Goal: Task Accomplishment & Management: Manage account settings

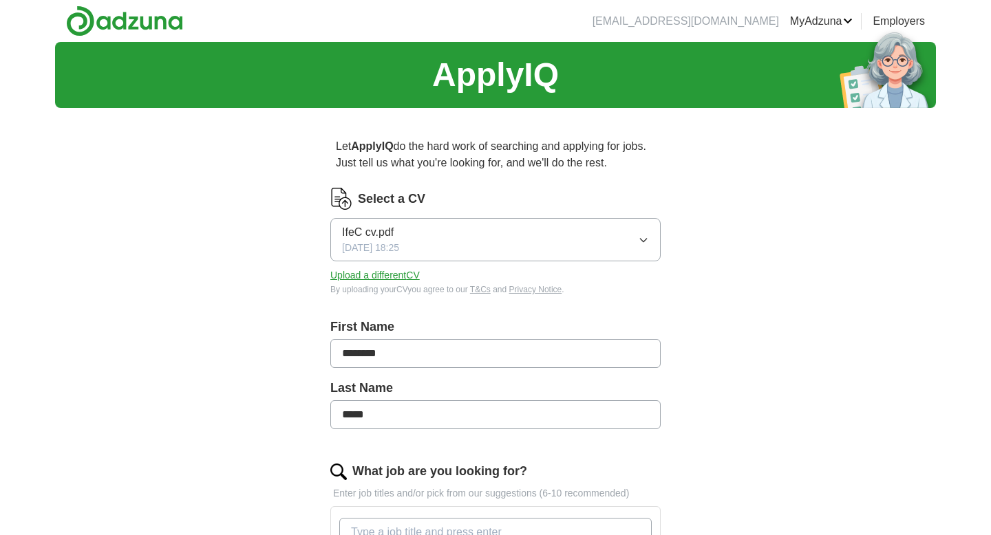
click at [646, 242] on icon "button" at bounding box center [643, 240] width 11 height 11
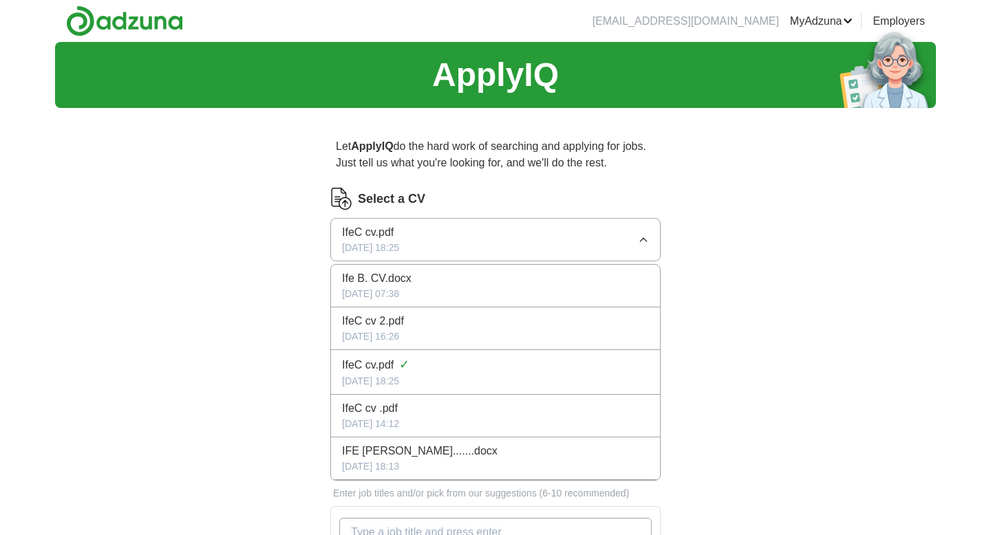
click at [402, 283] on span "Ife B. CV.docx" at bounding box center [376, 278] width 69 height 17
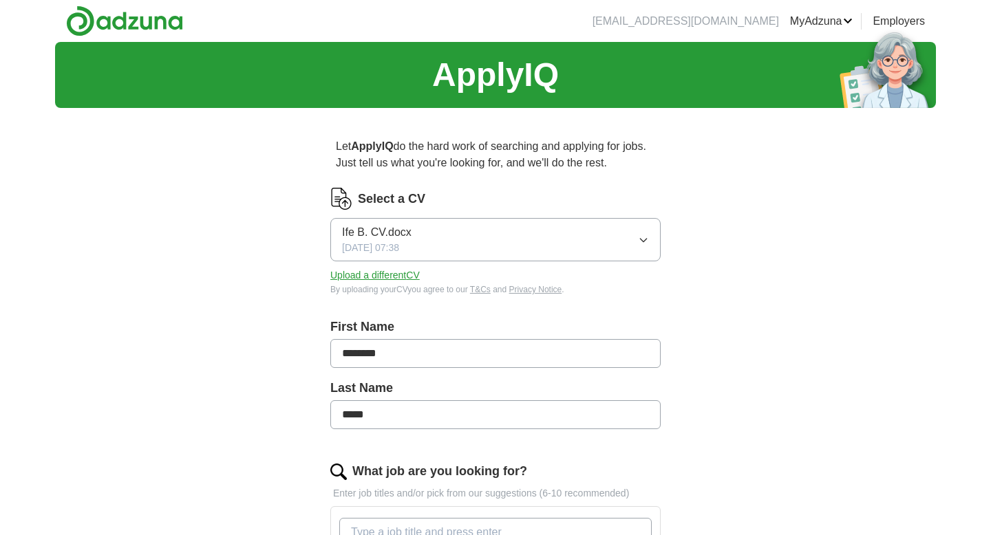
click at [394, 279] on button "Upload a different CV" at bounding box center [374, 275] width 89 height 14
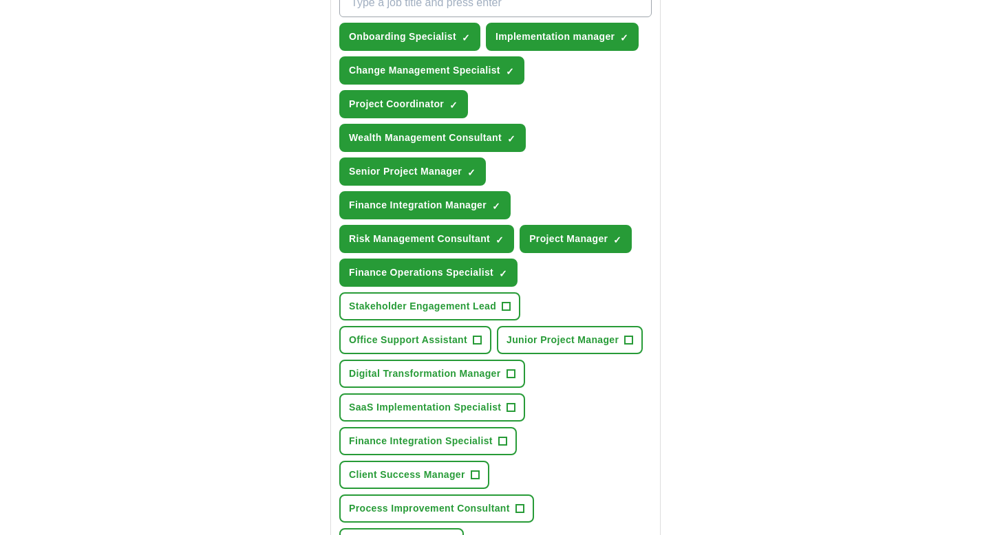
scroll to position [530, 0]
click at [504, 307] on span "+" at bounding box center [506, 306] width 8 height 11
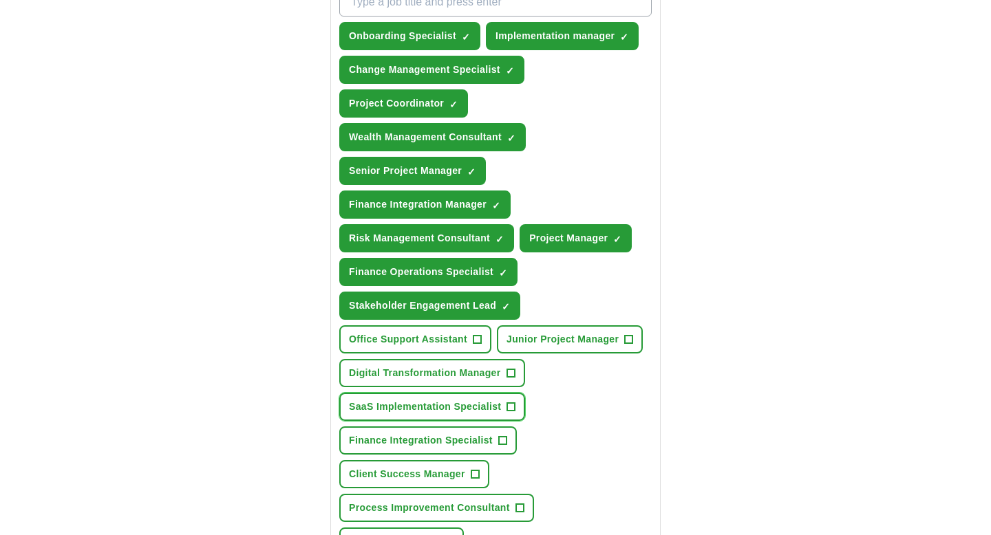
click at [509, 405] on span "+" at bounding box center [511, 407] width 8 height 11
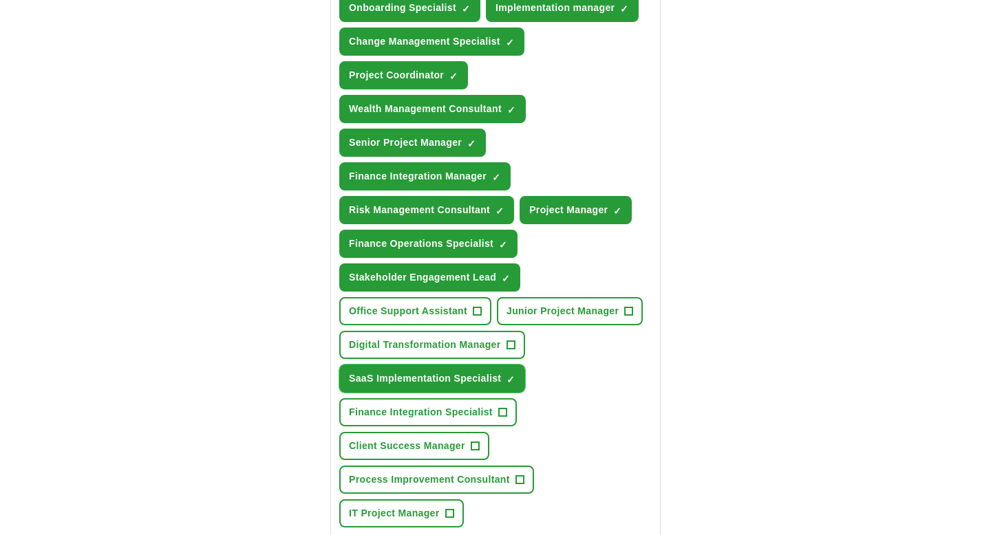
scroll to position [561, 0]
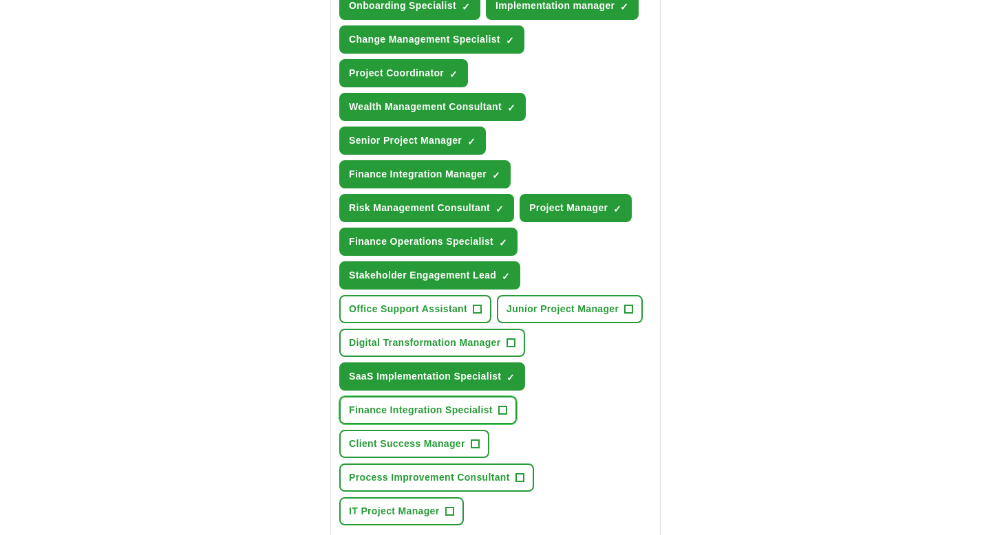
click at [473, 411] on span "Finance Integration Specialist" at bounding box center [421, 410] width 144 height 14
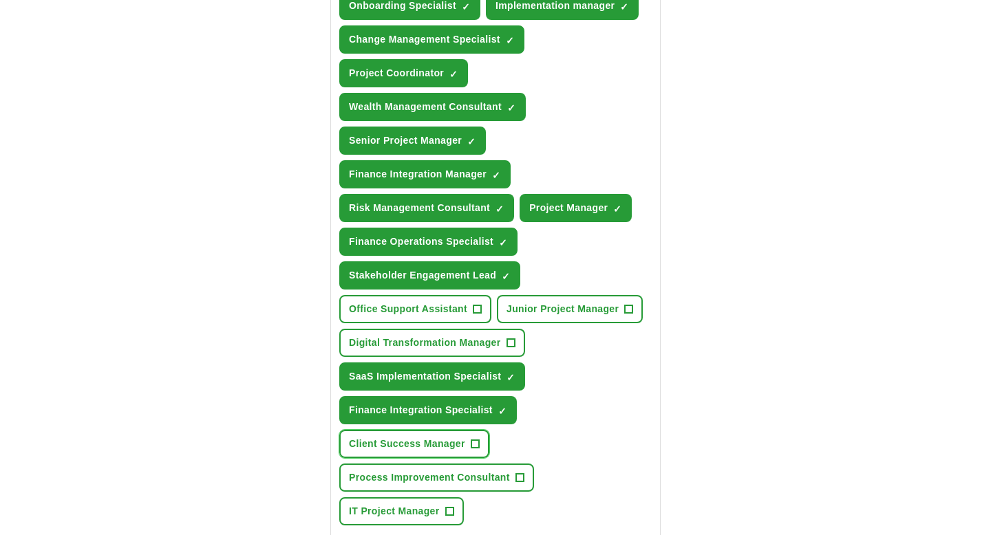
click at [444, 450] on span "Client Success Manager" at bounding box center [407, 444] width 116 height 14
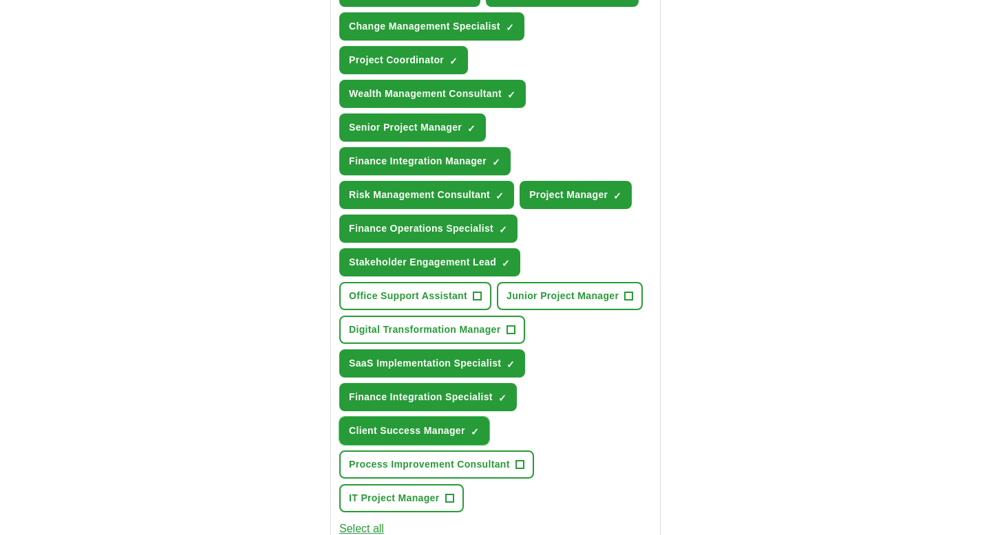
scroll to position [579, 0]
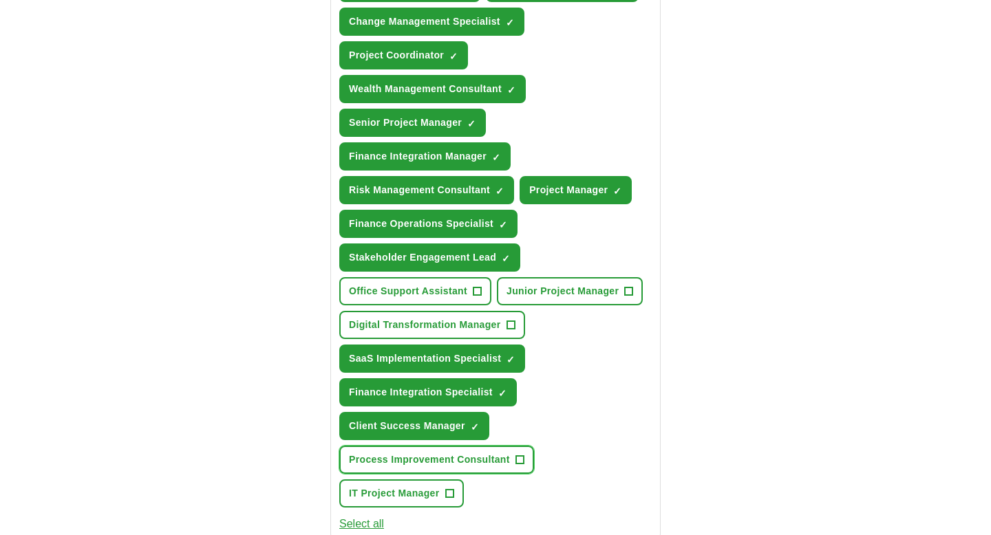
click at [441, 457] on span "Process Improvement Consultant" at bounding box center [429, 460] width 161 height 14
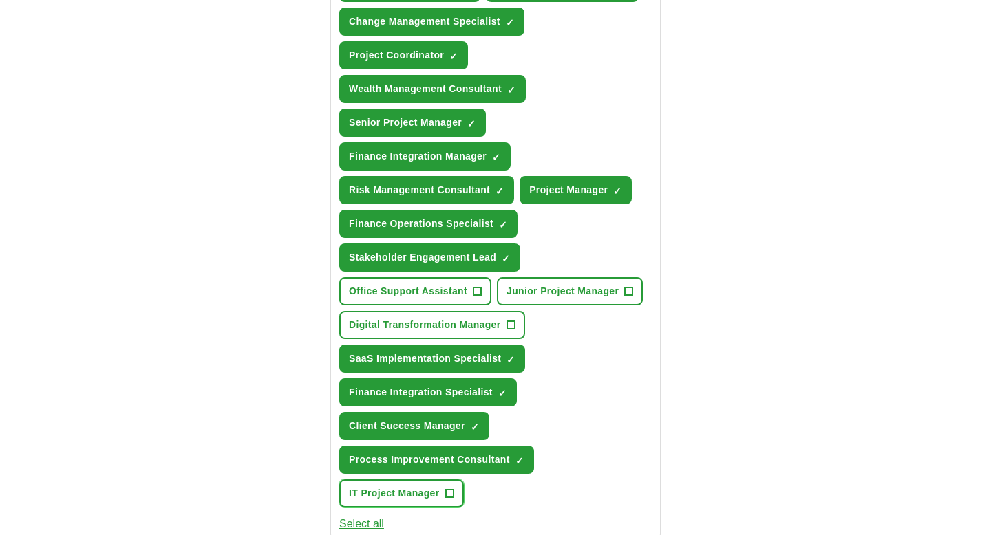
click at [421, 493] on span "IT Project Manager" at bounding box center [394, 493] width 91 height 14
click at [557, 288] on span "Junior Project Manager" at bounding box center [562, 291] width 112 height 14
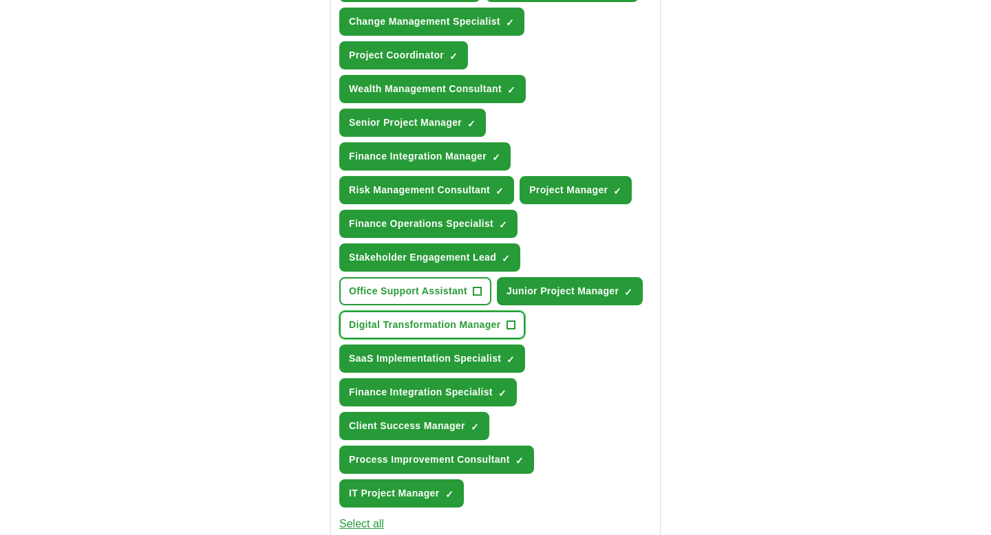
click at [449, 327] on span "Digital Transformation Manager" at bounding box center [425, 325] width 152 height 14
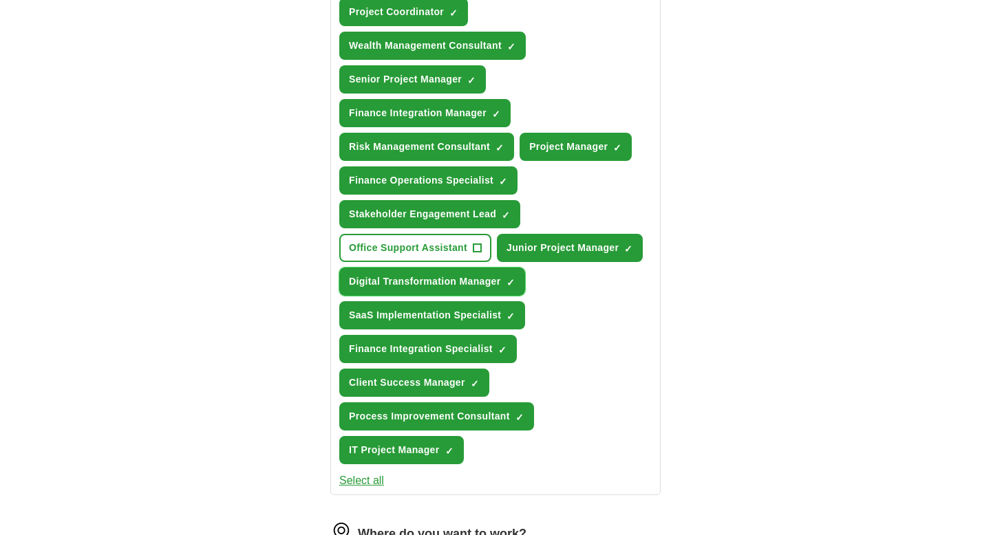
scroll to position [637, 0]
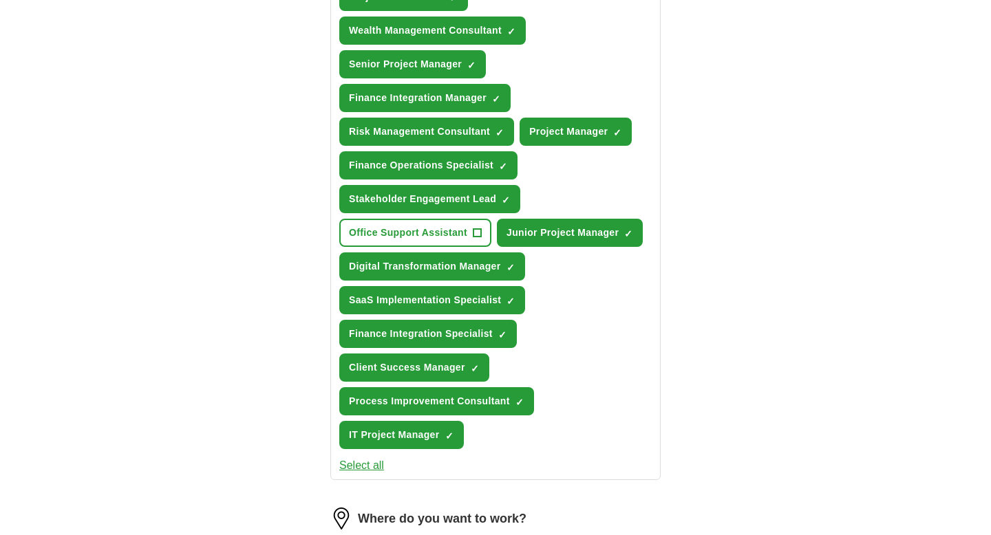
click at [372, 470] on button "Select all" at bounding box center [361, 466] width 45 height 17
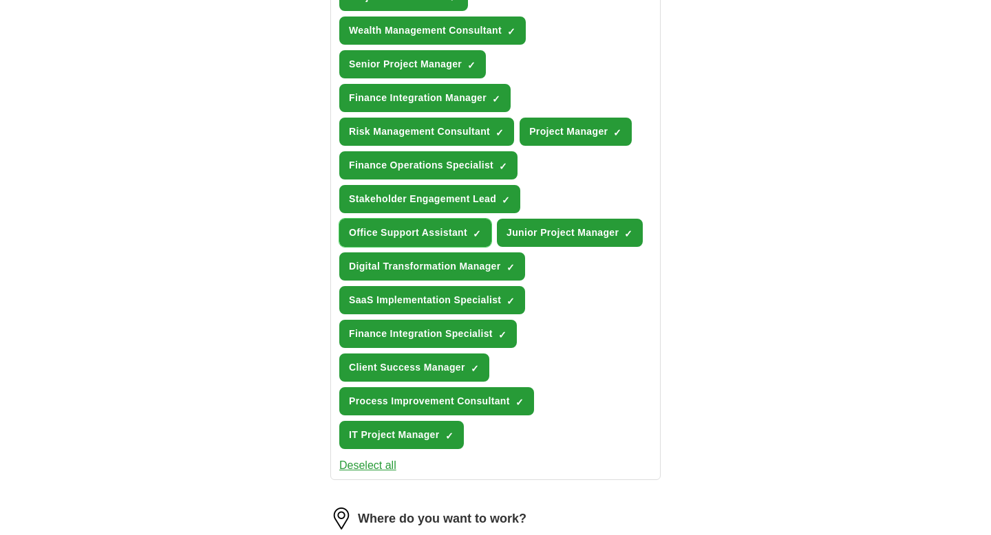
click at [470, 238] on button "Office Support Assistant ✓ ×" at bounding box center [415, 233] width 152 height 28
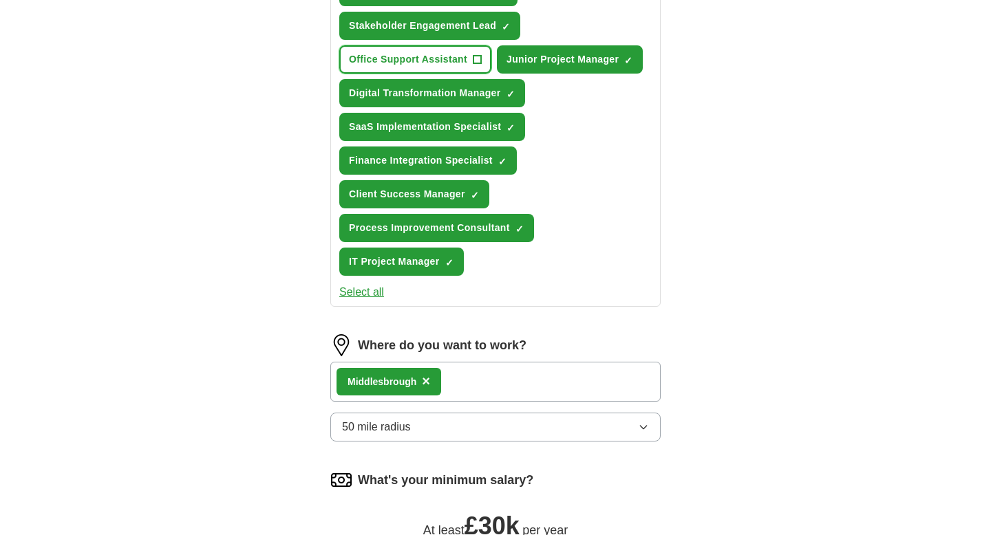
scroll to position [857, 0]
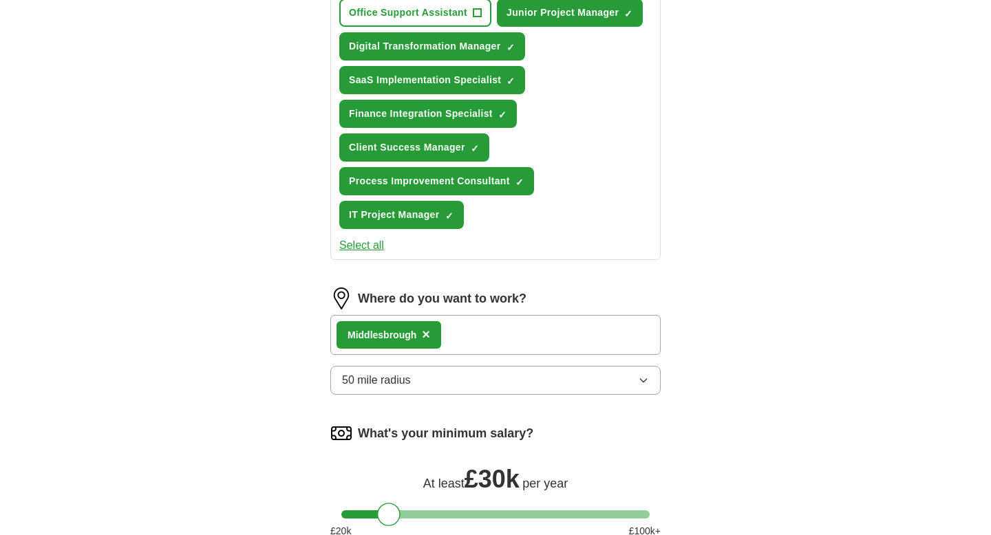
click at [427, 340] on span "×" at bounding box center [426, 334] width 8 height 15
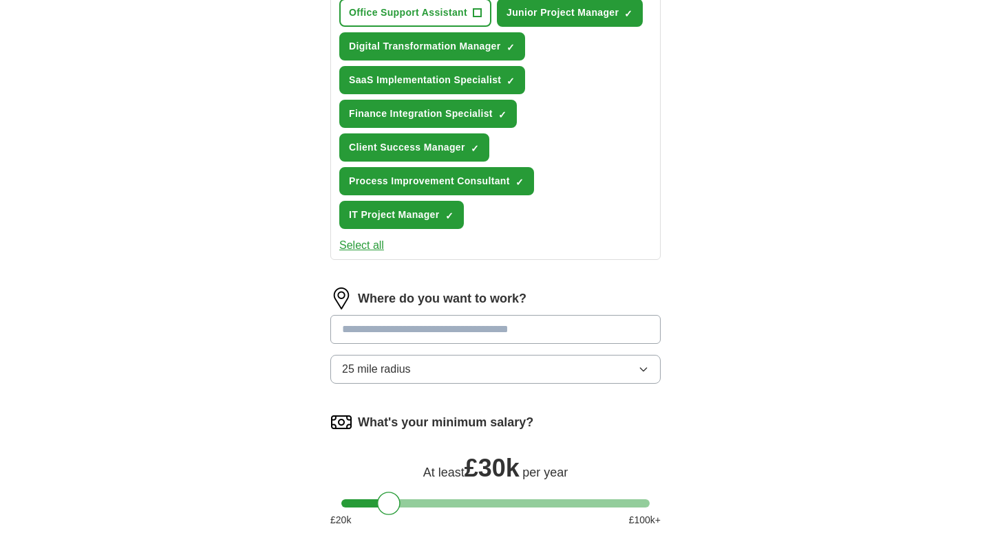
click at [427, 334] on input at bounding box center [495, 329] width 330 height 29
click at [544, 377] on button "25 mile radius" at bounding box center [495, 369] width 330 height 29
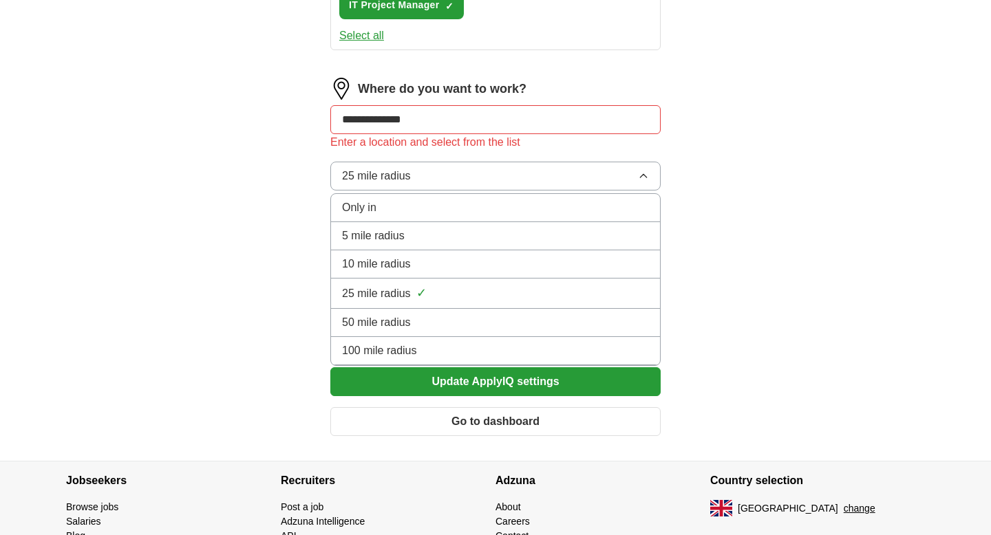
scroll to position [1146, 0]
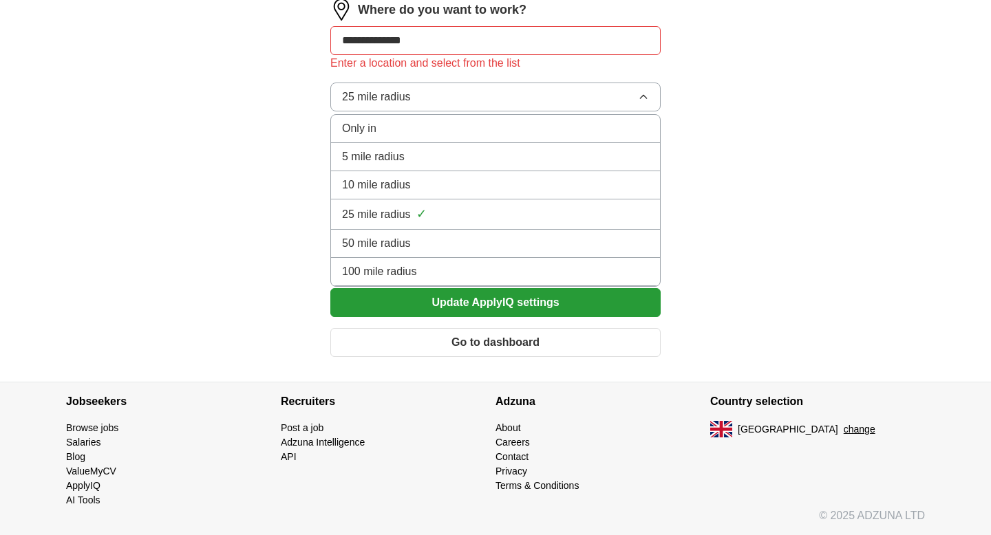
click at [470, 281] on li "100 mile radius" at bounding box center [495, 272] width 329 height 28
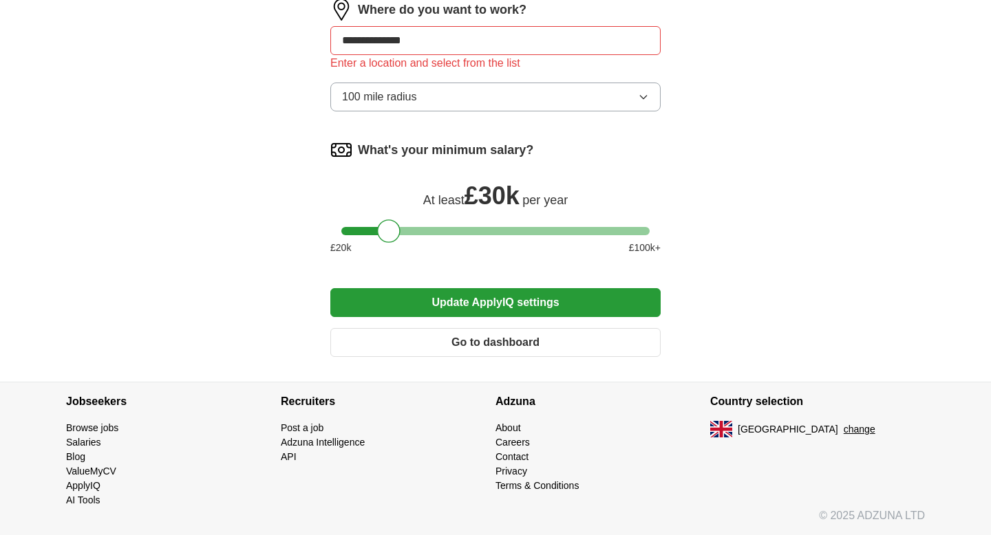
click at [542, 46] on input "**********" at bounding box center [495, 40] width 330 height 29
type input "*"
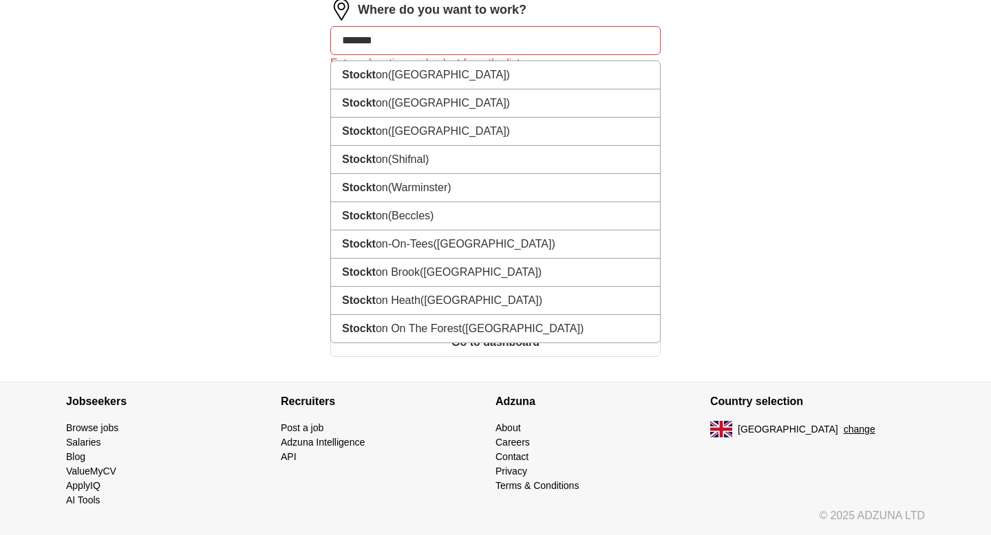
type input "********"
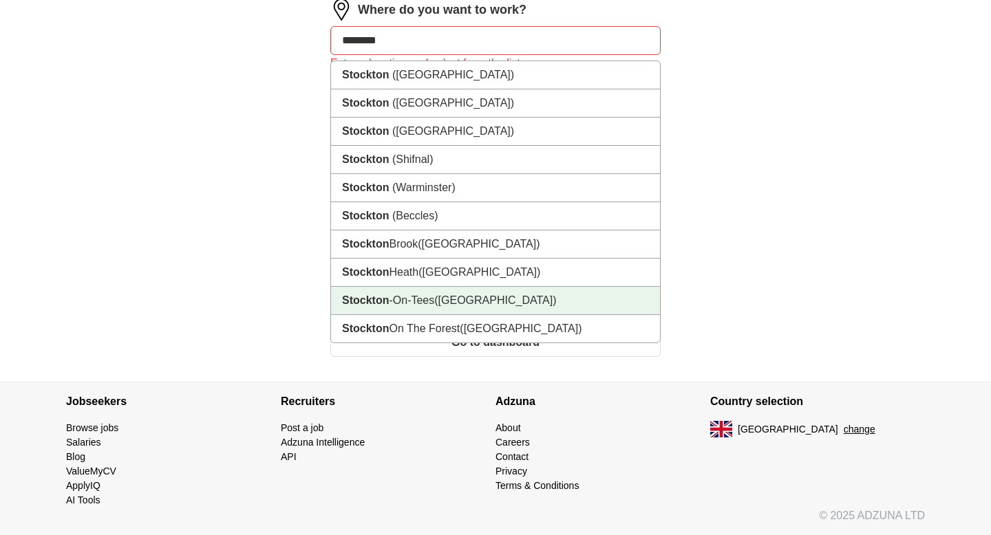
click at [444, 305] on span "([GEOGRAPHIC_DATA])" at bounding box center [495, 300] width 122 height 12
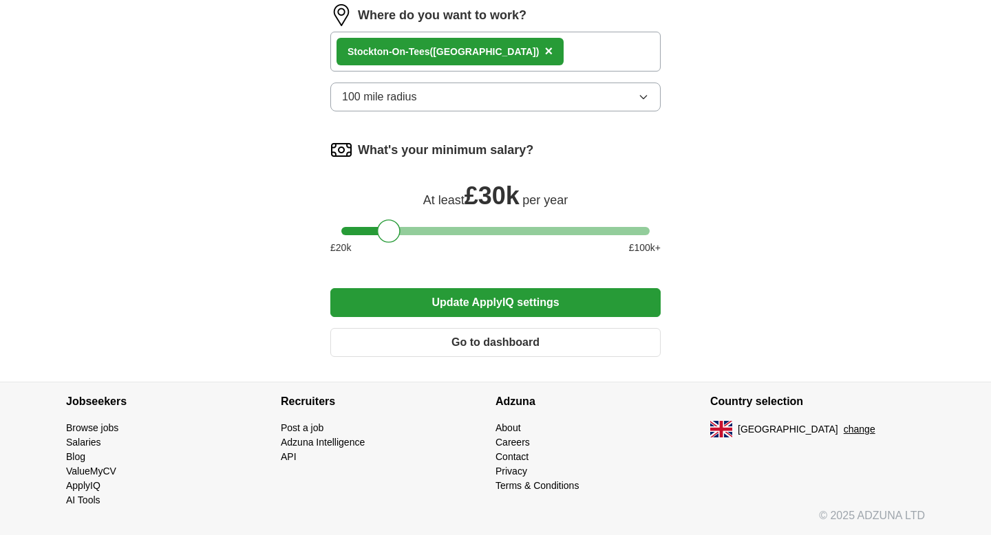
click at [543, 307] on button "Update ApplyIQ settings" at bounding box center [495, 302] width 330 height 29
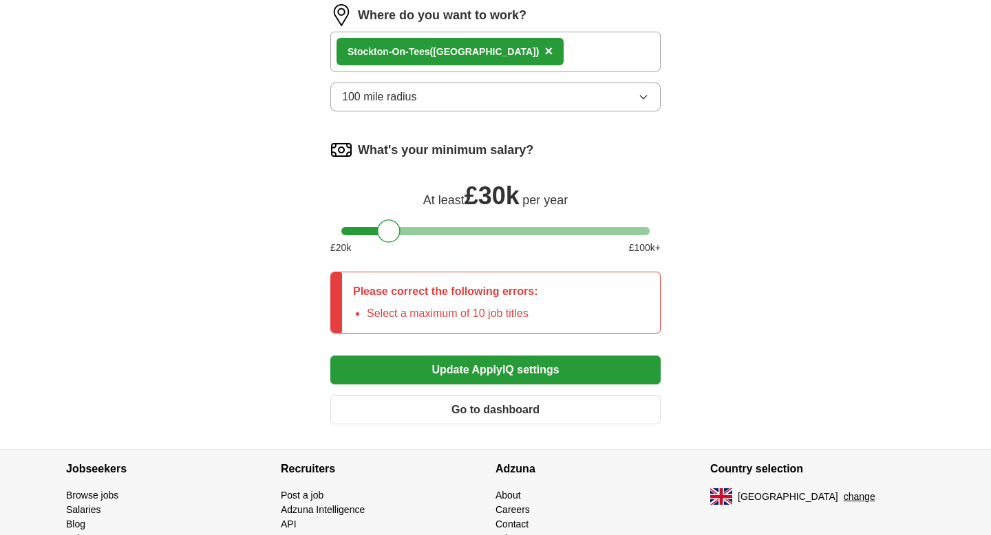
click at [487, 314] on li "Select a maximum of 10 job titles" at bounding box center [452, 313] width 171 height 17
click at [505, 374] on button "Update ApplyIQ settings" at bounding box center [495, 370] width 330 height 29
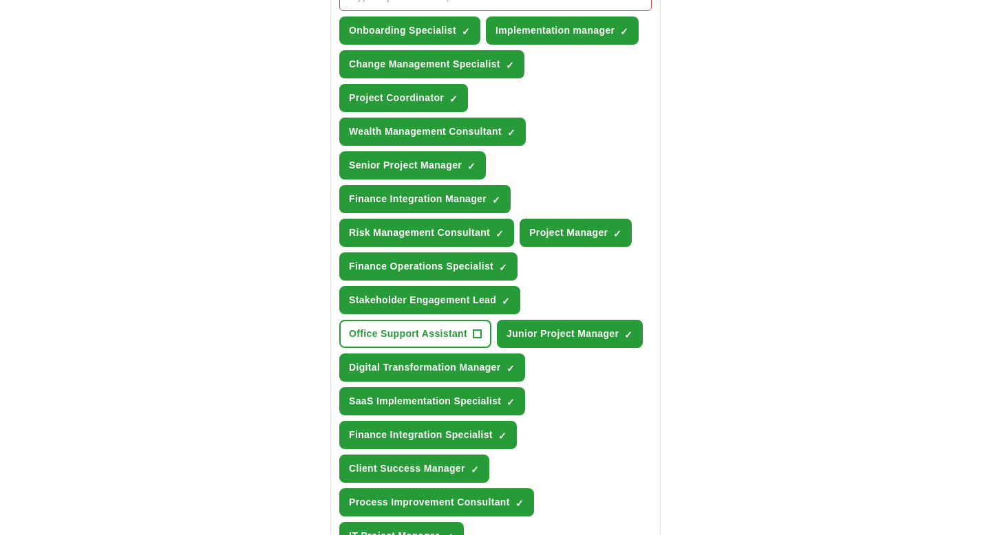
scroll to position [531, 0]
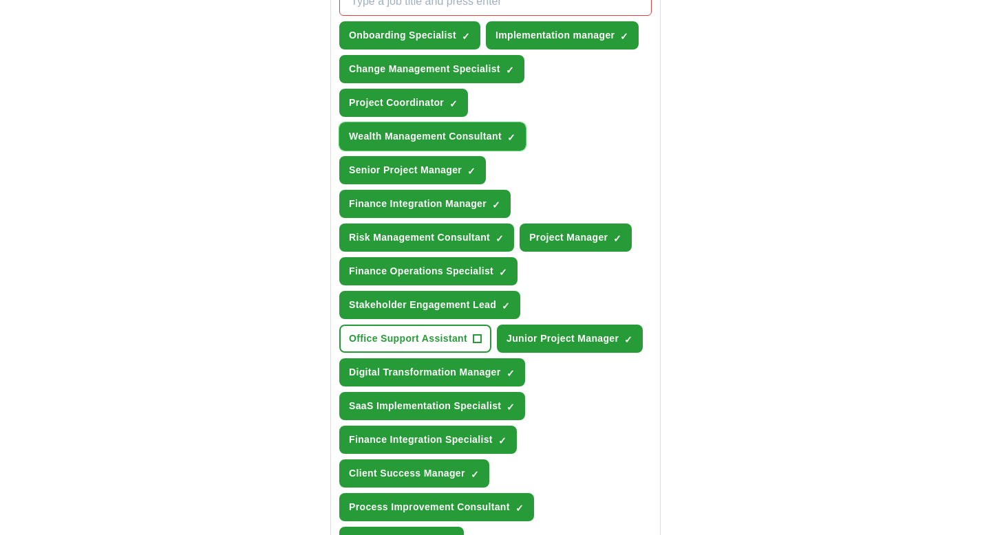
click at [0, 0] on span "×" at bounding box center [0, 0] width 0 height 0
click at [510, 134] on span "✓ ×" at bounding box center [511, 137] width 8 height 8
click at [0, 0] on span "×" at bounding box center [0, 0] width 0 height 0
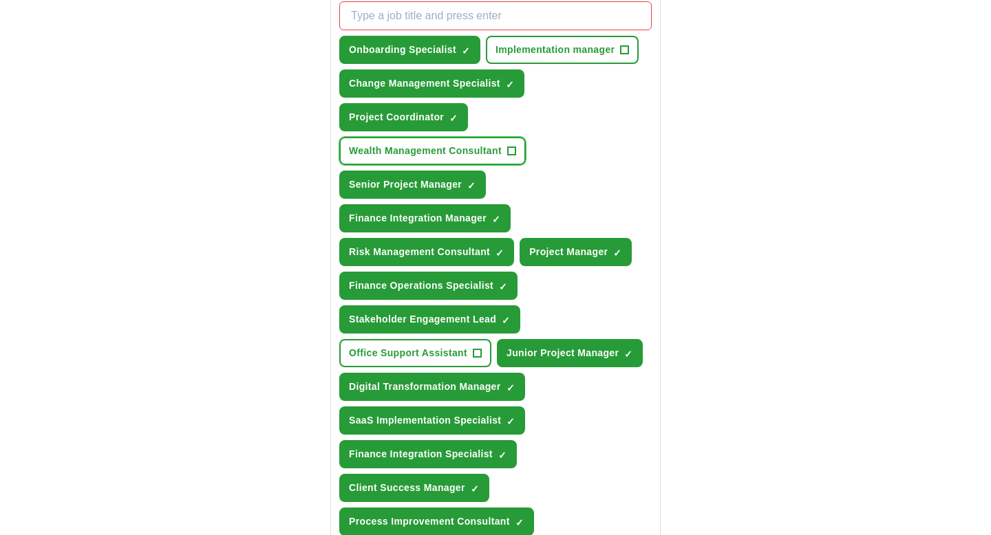
scroll to position [515, 0]
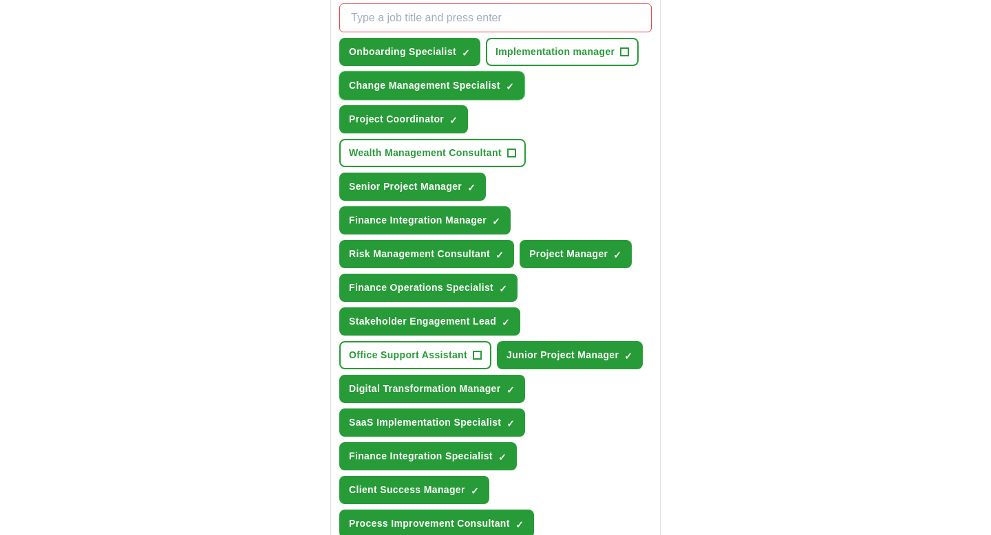
click at [459, 85] on span "Change Management Specialist" at bounding box center [424, 85] width 151 height 14
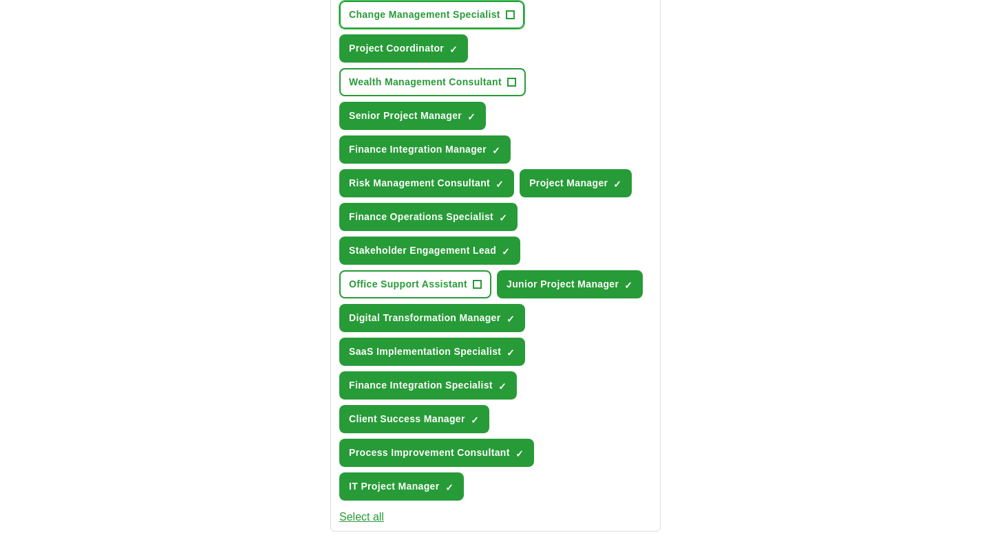
scroll to position [584, 0]
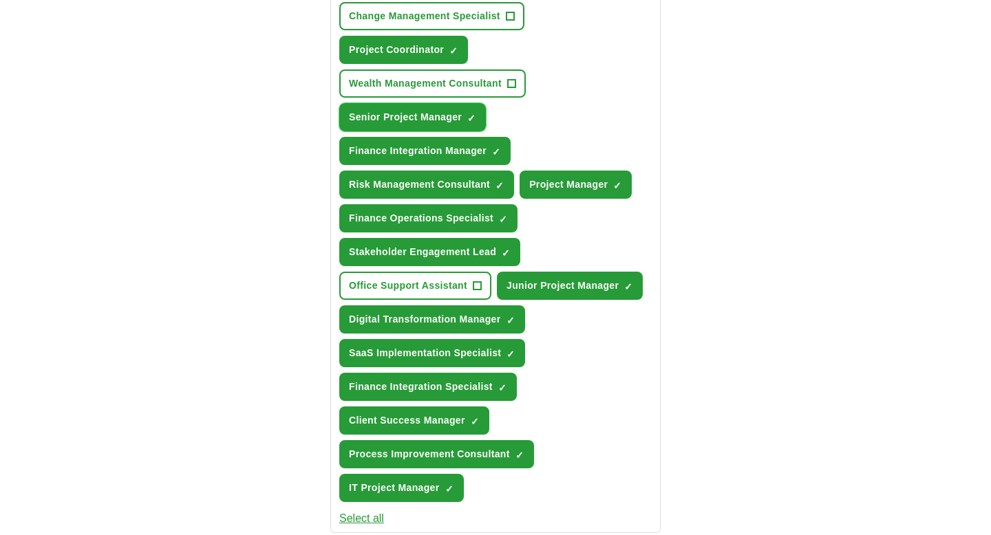
click at [0, 0] on span "×" at bounding box center [0, 0] width 0 height 0
click at [491, 152] on button "Finance Integration Manager ✓ ×" at bounding box center [424, 151] width 171 height 28
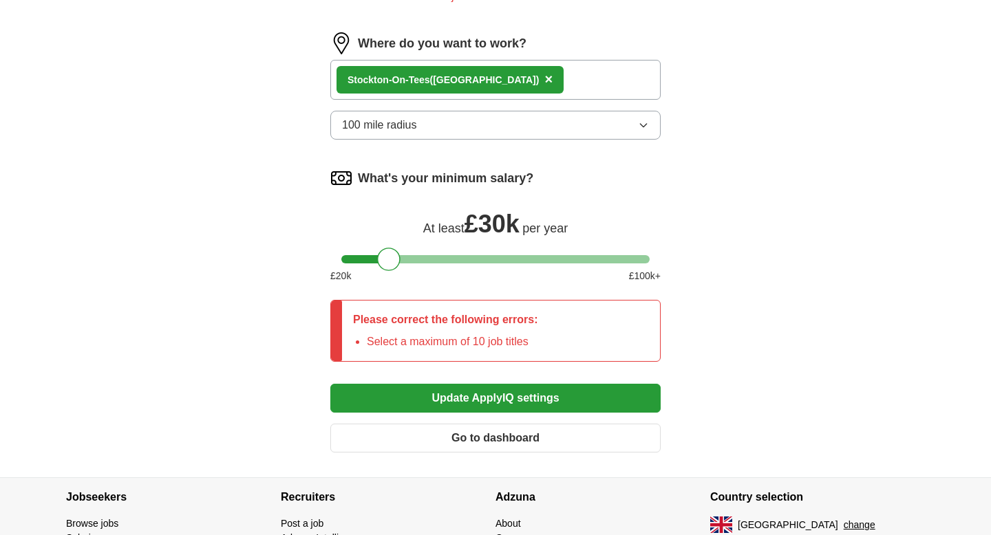
scroll to position [1168, 0]
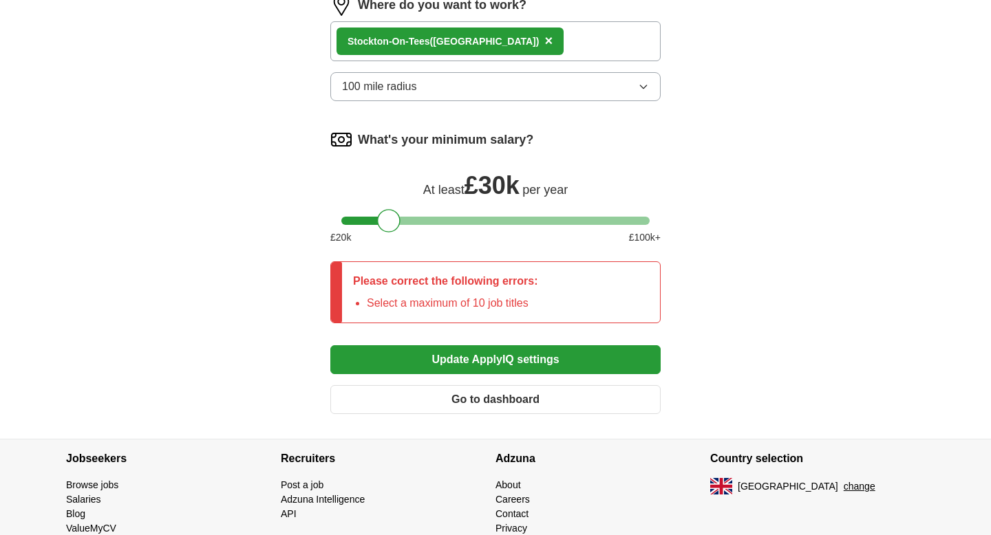
click at [478, 357] on button "Update ApplyIQ settings" at bounding box center [495, 359] width 330 height 29
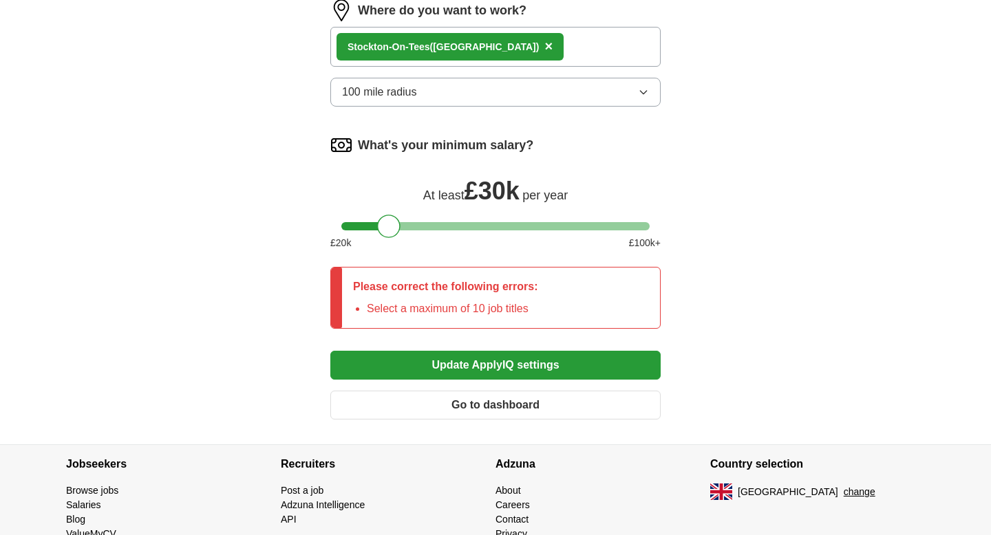
click at [479, 365] on button "Update ApplyIQ settings" at bounding box center [495, 365] width 330 height 29
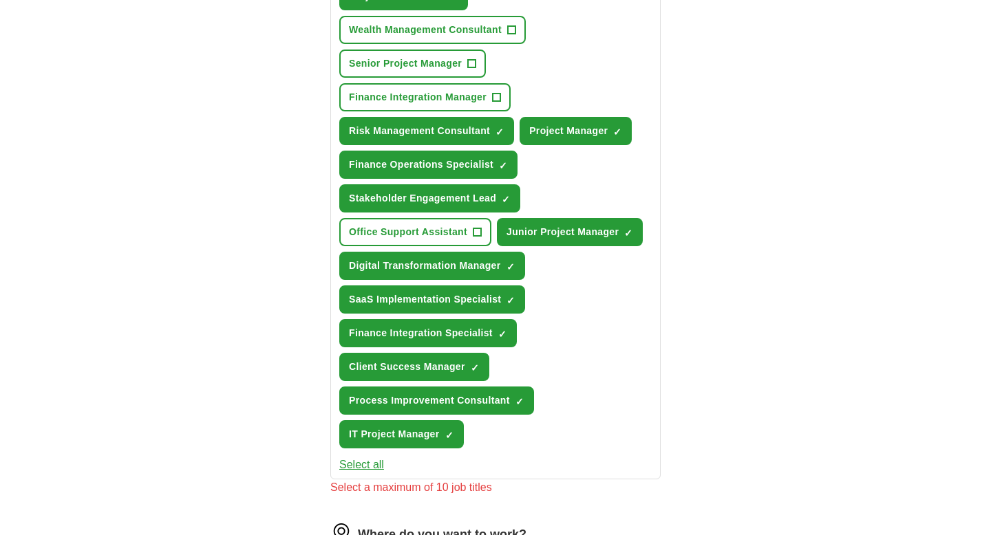
scroll to position [643, 0]
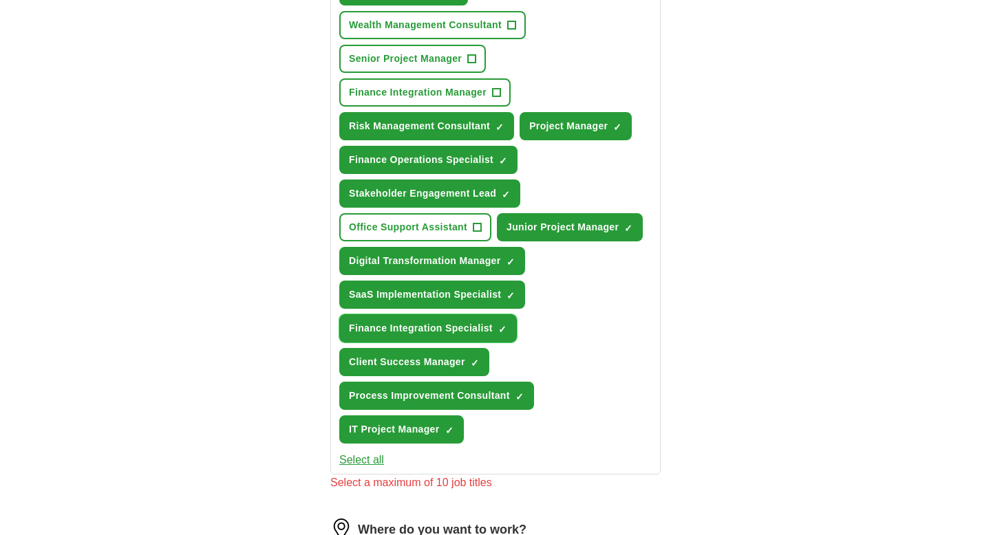
click at [468, 327] on span "Finance Integration Specialist" at bounding box center [421, 328] width 144 height 14
click at [0, 0] on span "×" at bounding box center [0, 0] width 0 height 0
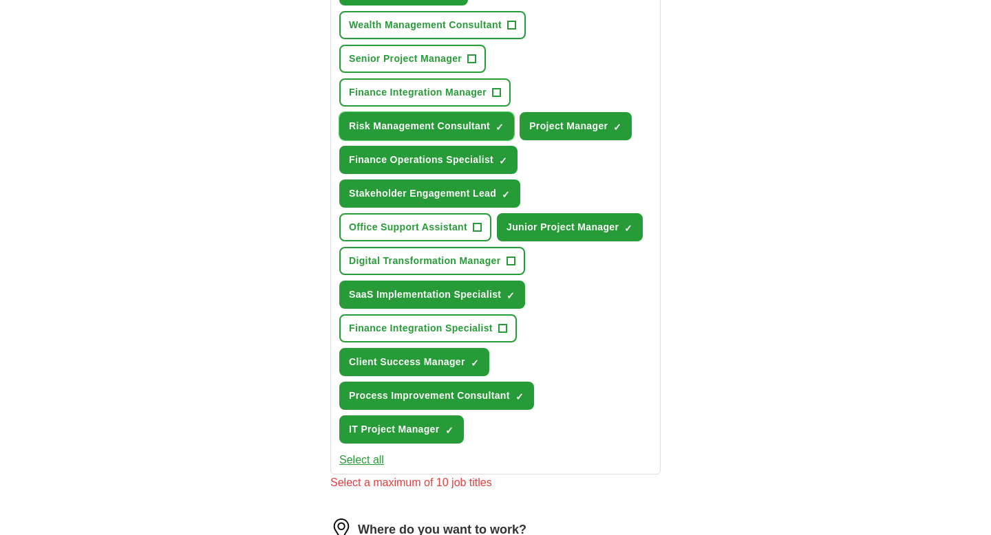
click at [492, 123] on button "Risk Management Consultant ✓ ×" at bounding box center [426, 126] width 175 height 28
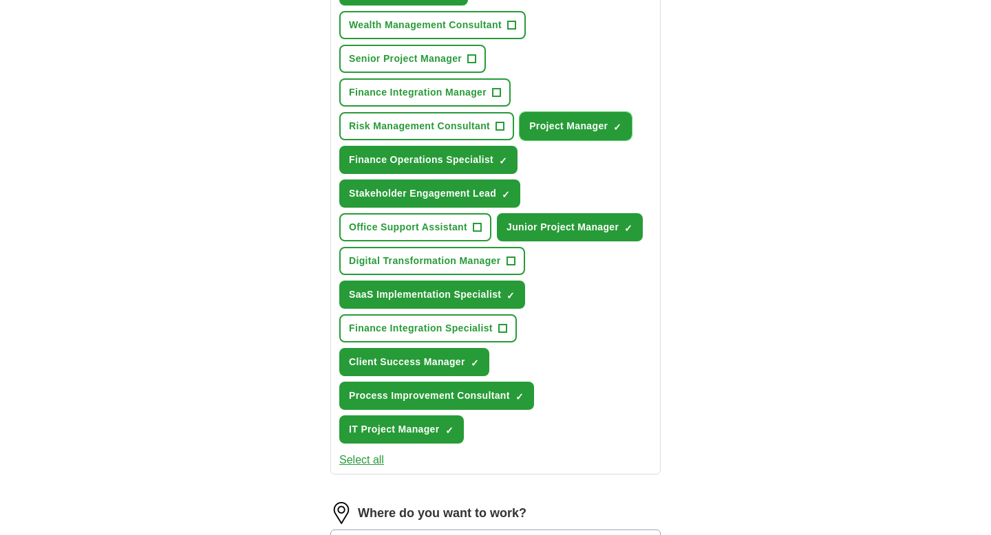
click at [0, 0] on span "×" at bounding box center [0, 0] width 0 height 0
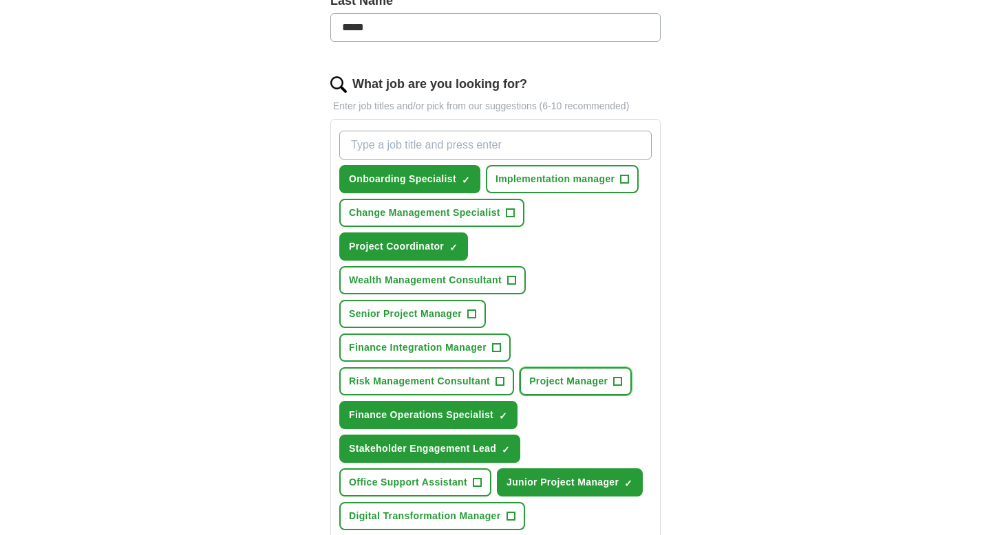
scroll to position [290, 0]
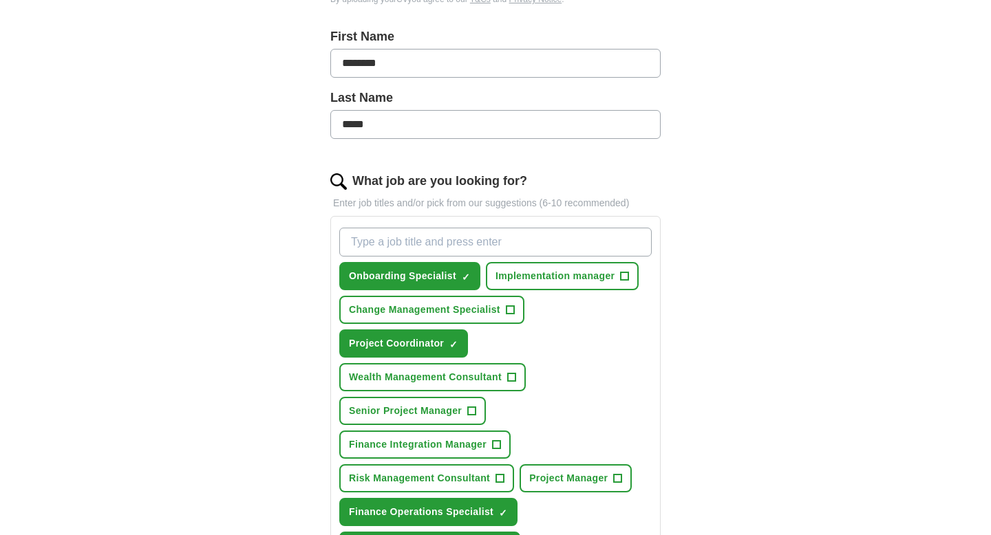
click at [497, 239] on input "What job are you looking for?" at bounding box center [495, 242] width 312 height 29
type input "Business Analyst"
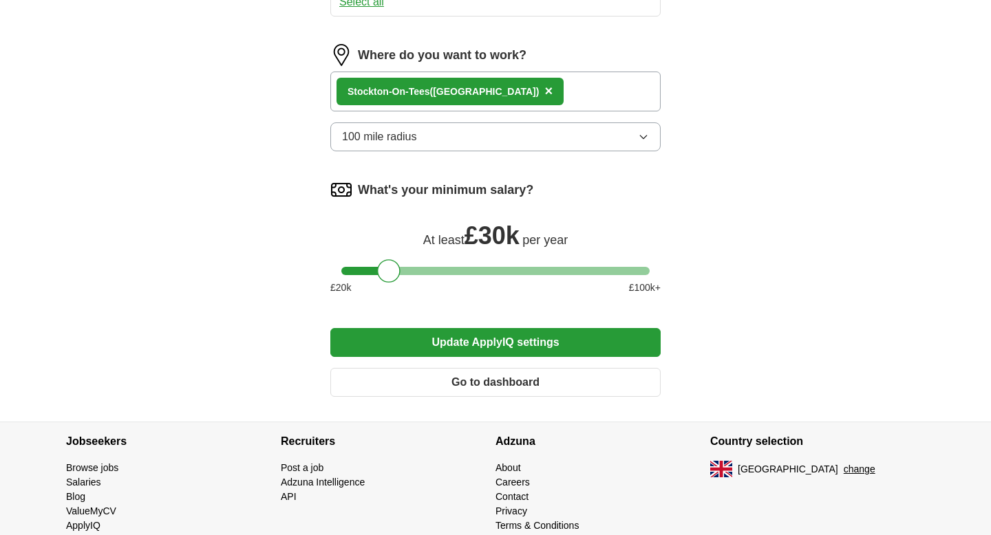
scroll to position [1174, 0]
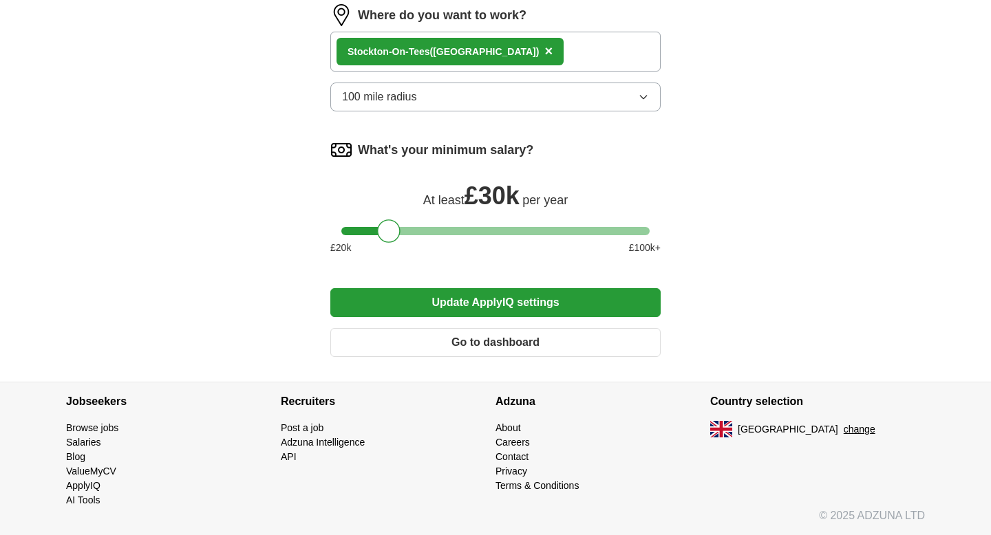
click at [545, 302] on button "Update ApplyIQ settings" at bounding box center [495, 302] width 330 height 29
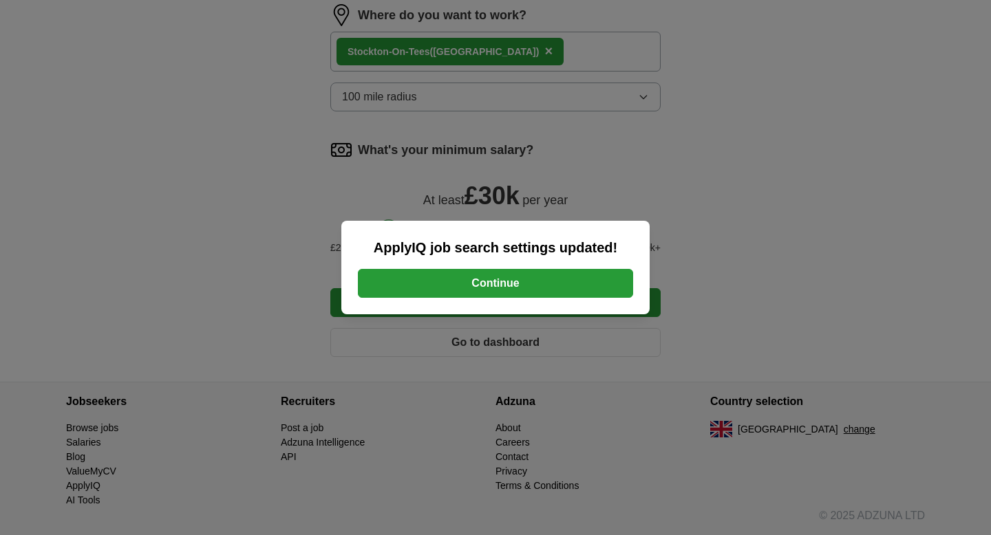
click at [539, 288] on button "Continue" at bounding box center [495, 283] width 275 height 29
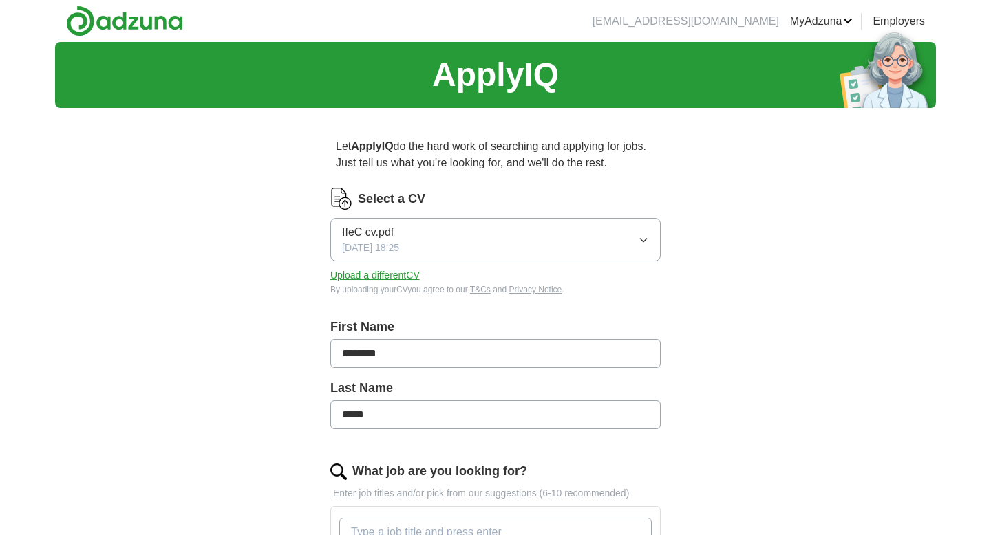
click at [456, 80] on h1 "ApplyIQ" at bounding box center [495, 75] width 127 height 50
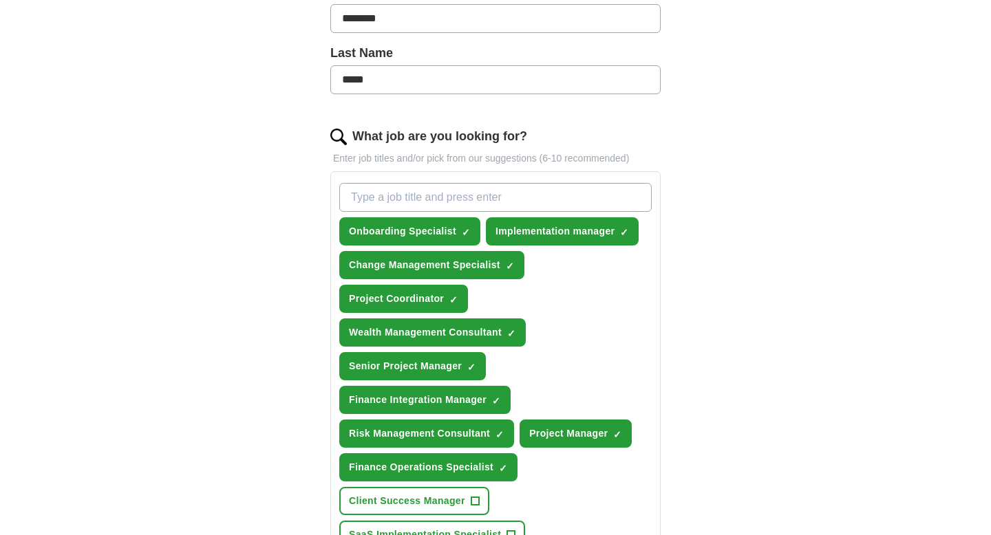
scroll to position [385, 0]
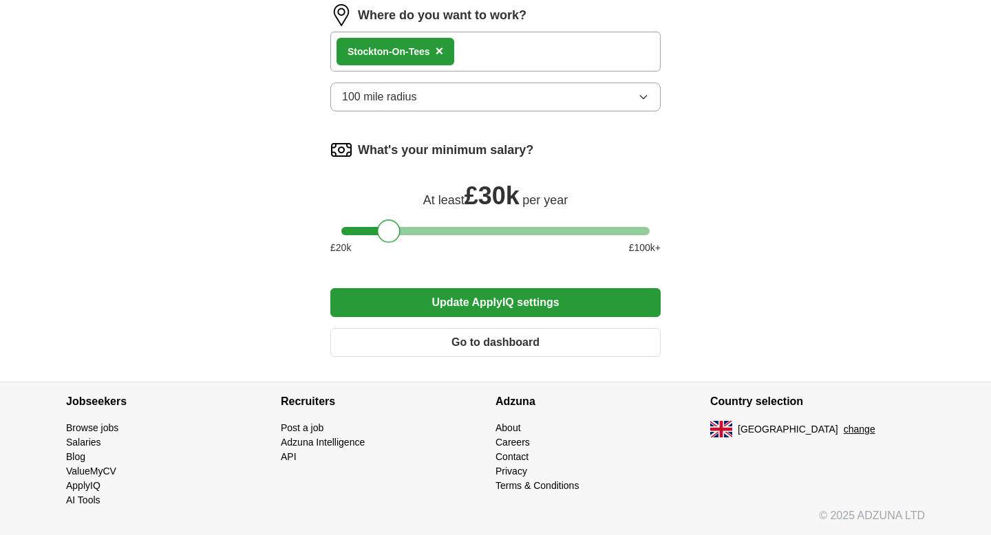
scroll to position [938, 0]
click at [389, 236] on div at bounding box center [388, 230] width 23 height 23
click at [477, 305] on button "Update ApplyIQ settings" at bounding box center [495, 302] width 330 height 29
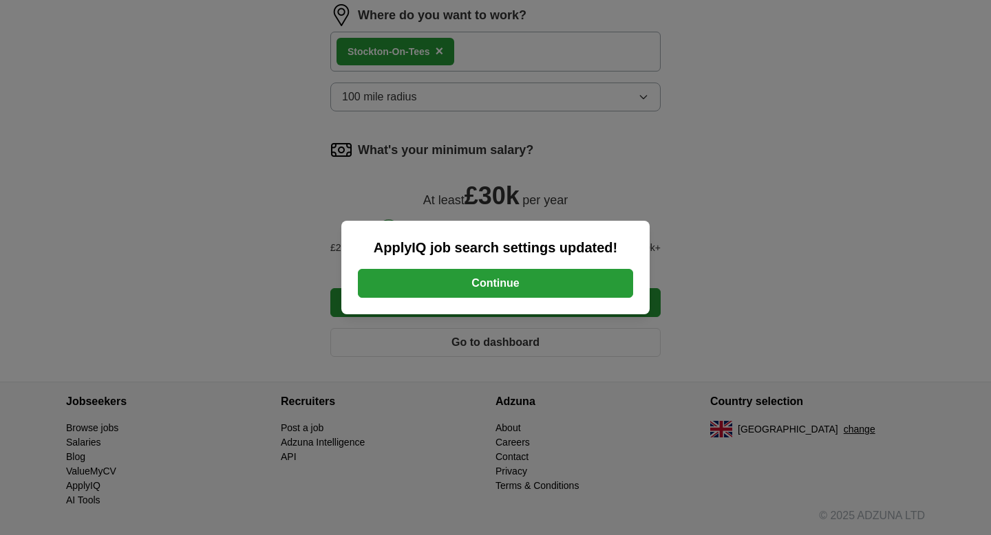
click at [481, 288] on button "Continue" at bounding box center [495, 283] width 275 height 29
